Goal: Information Seeking & Learning: Learn about a topic

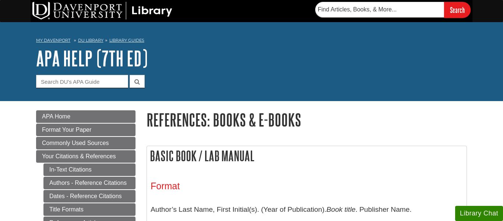
click at [261, 75] on form "Guide Search Terms" at bounding box center [251, 81] width 431 height 13
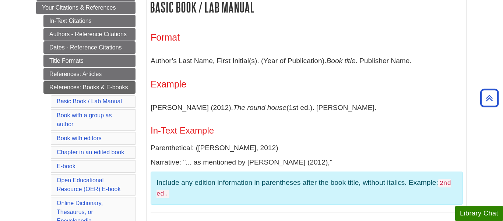
scroll to position [147, 0]
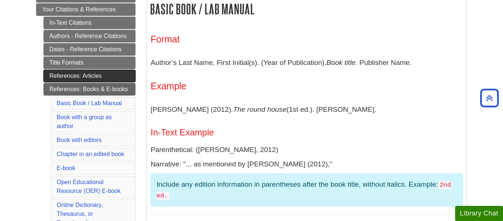
click at [102, 72] on link "References: Articles" at bounding box center [89, 76] width 92 height 13
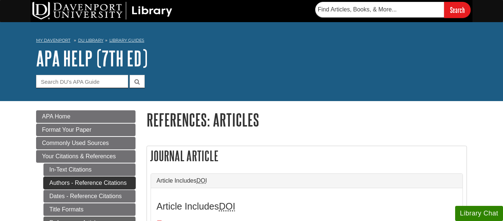
click at [111, 182] on link "Authors - Reference Citations" at bounding box center [89, 182] width 92 height 13
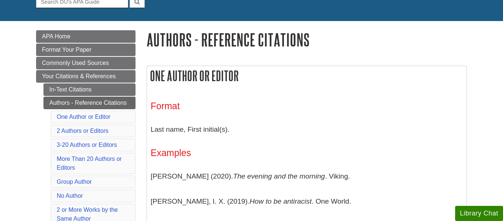
scroll to position [87, 0]
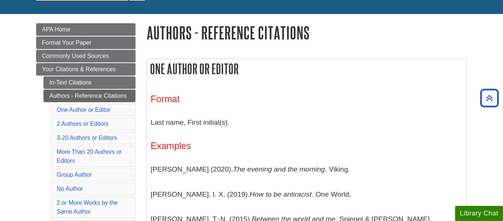
click at [345, 89] on div "Format Last name, First initial(s). Examples [PERSON_NAME] (2020). The evening …" at bounding box center [307, 213] width 312 height 255
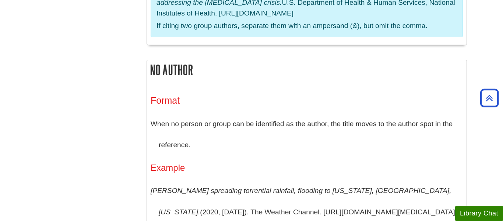
scroll to position [1895, 0]
